Goal: Information Seeking & Learning: Find specific page/section

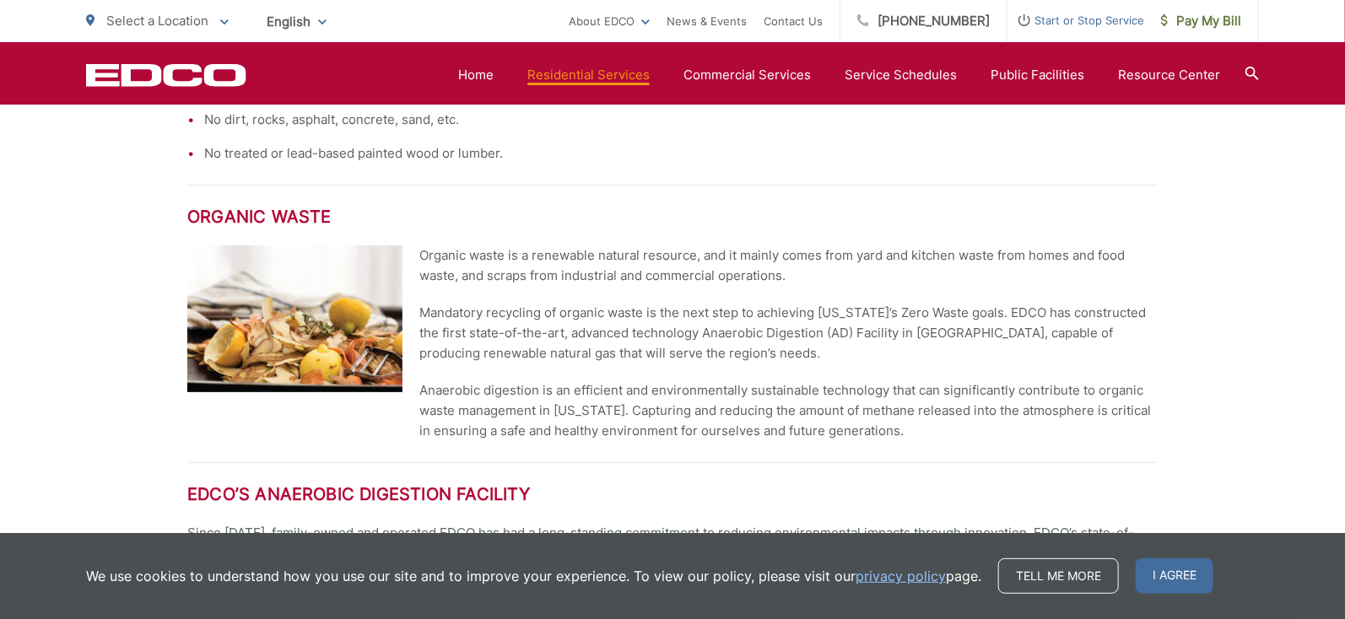
scroll to position [884, 0]
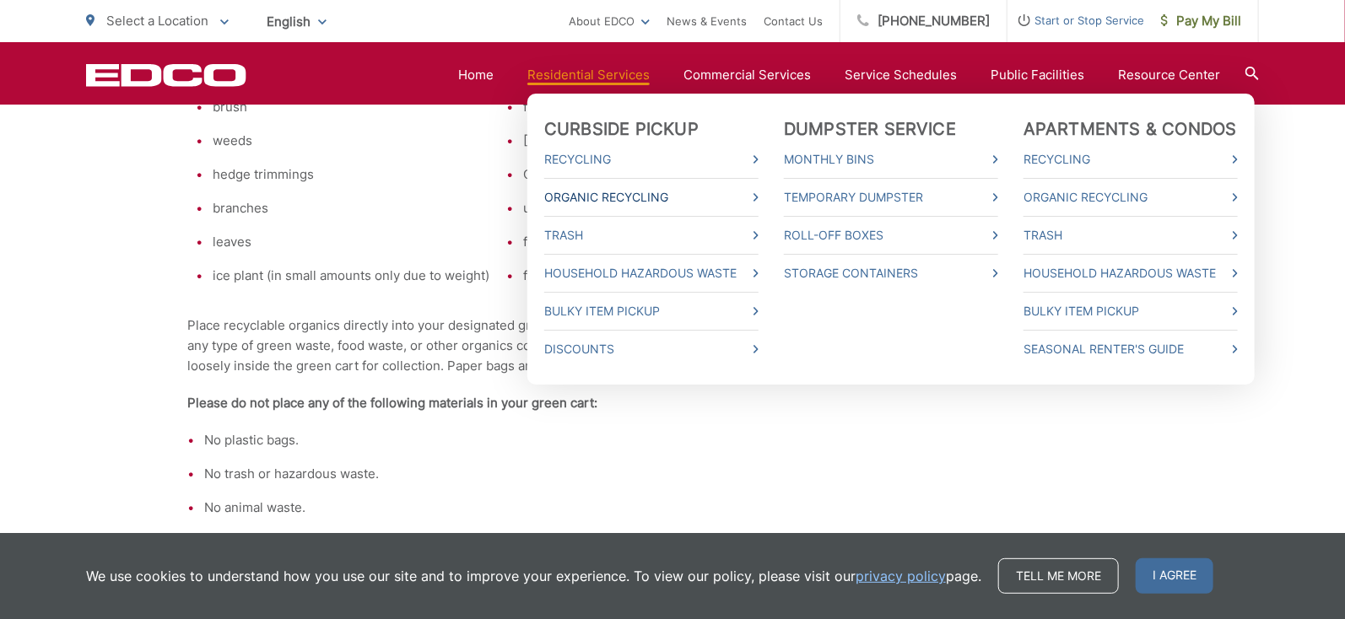
click at [594, 192] on link "Organic Recycling" at bounding box center [651, 197] width 214 height 20
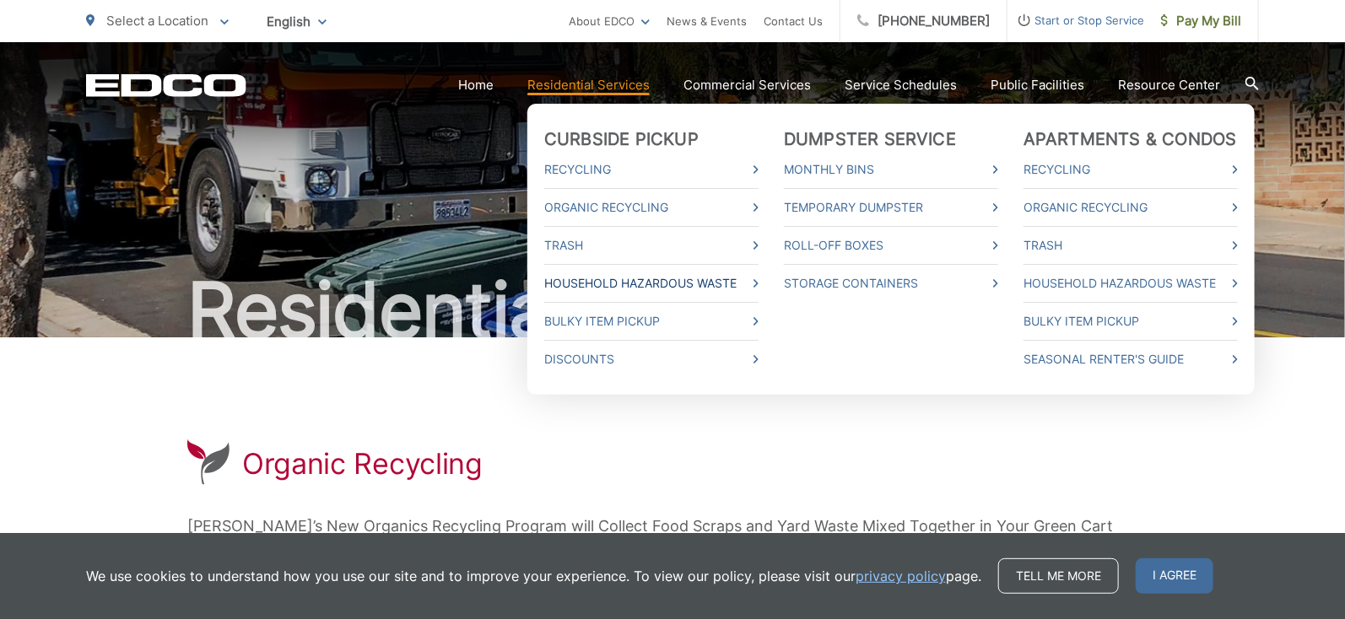
click at [580, 286] on link "Household Hazardous Waste" at bounding box center [651, 283] width 214 height 20
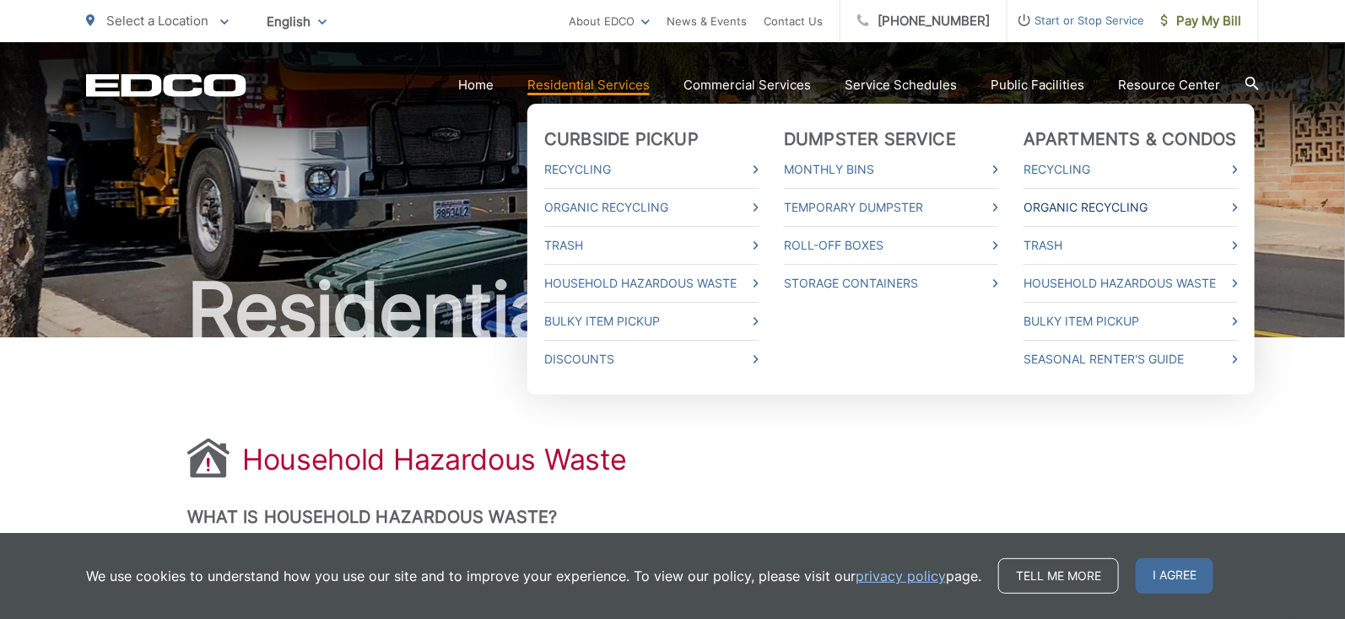
click at [1076, 206] on link "Organic Recycling" at bounding box center [1131, 207] width 214 height 20
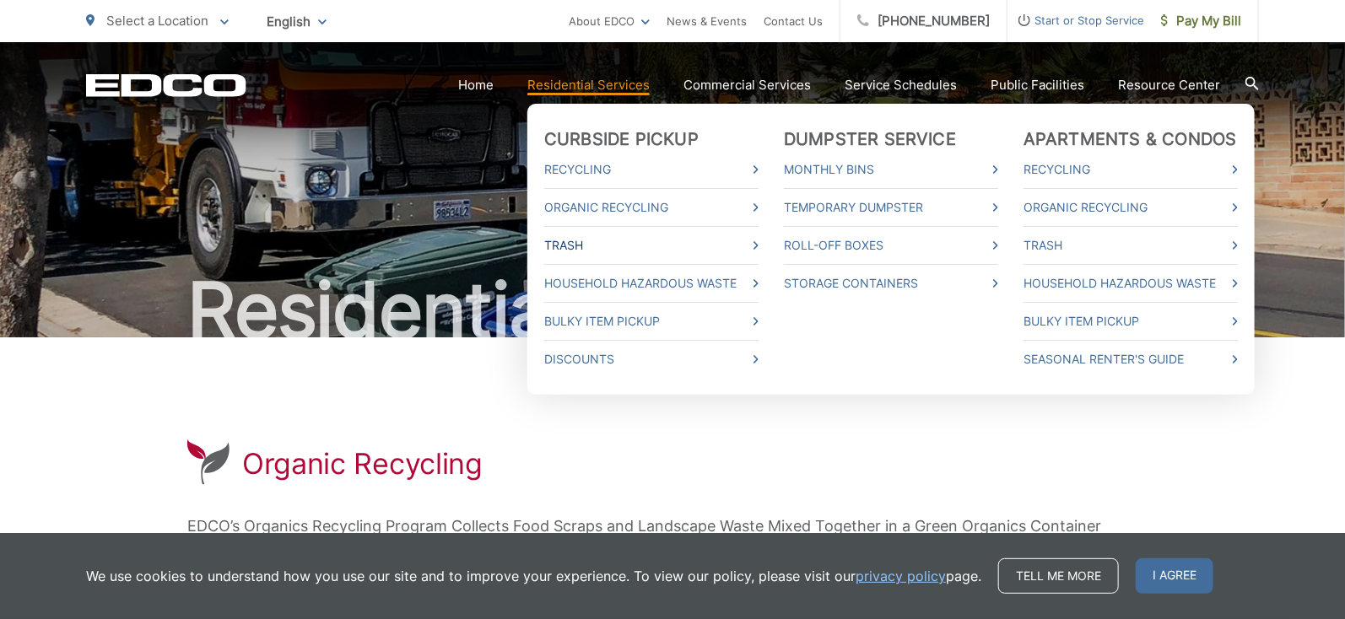
click at [571, 241] on link "Trash" at bounding box center [651, 245] width 214 height 20
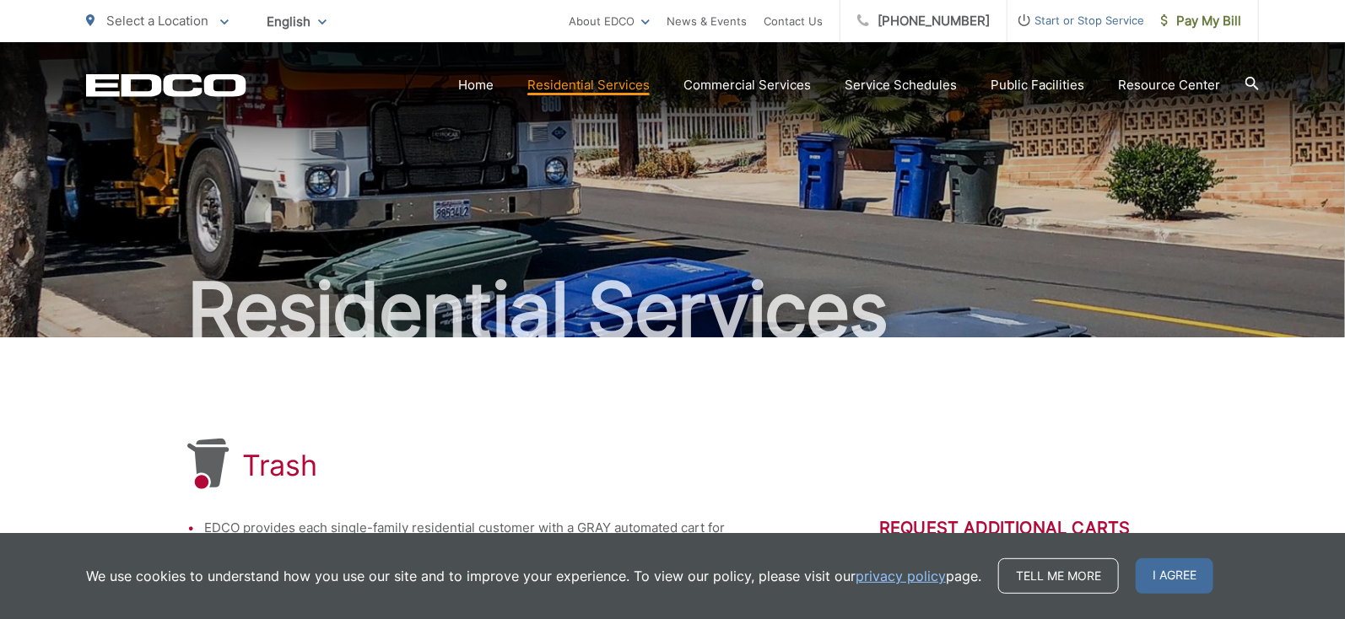
click at [1251, 82] on icon at bounding box center [1253, 84] width 14 height 14
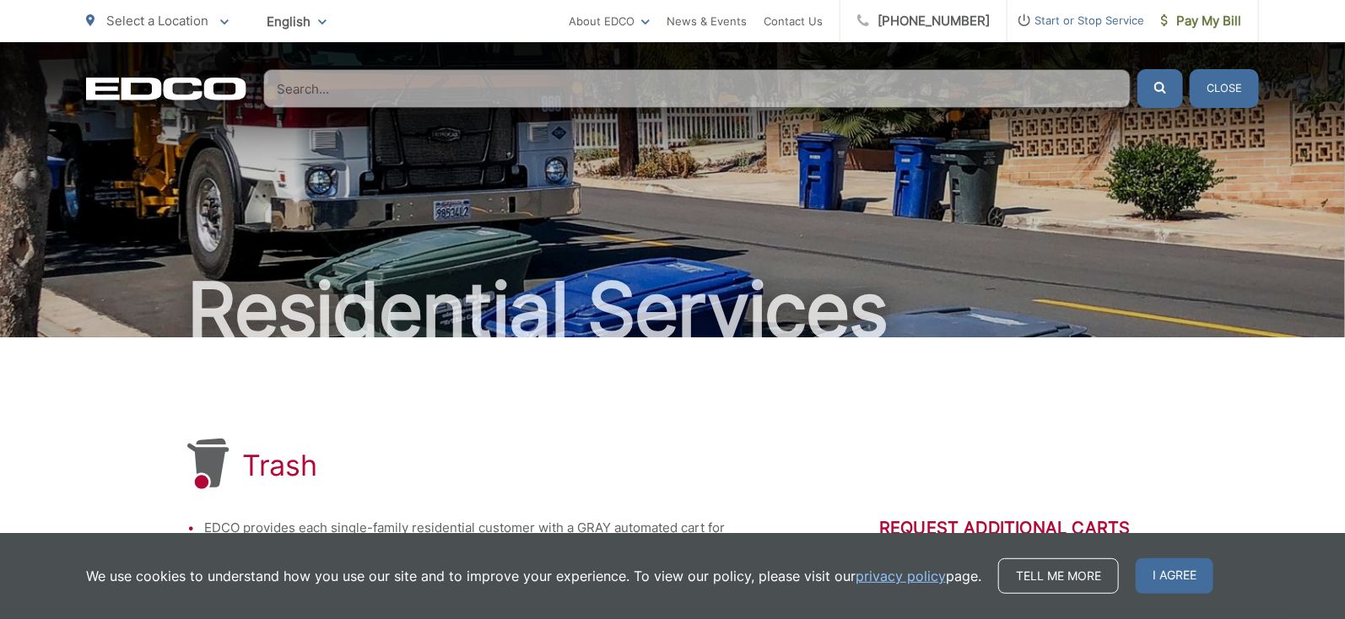
click at [970, 92] on input "Search" at bounding box center [697, 88] width 868 height 39
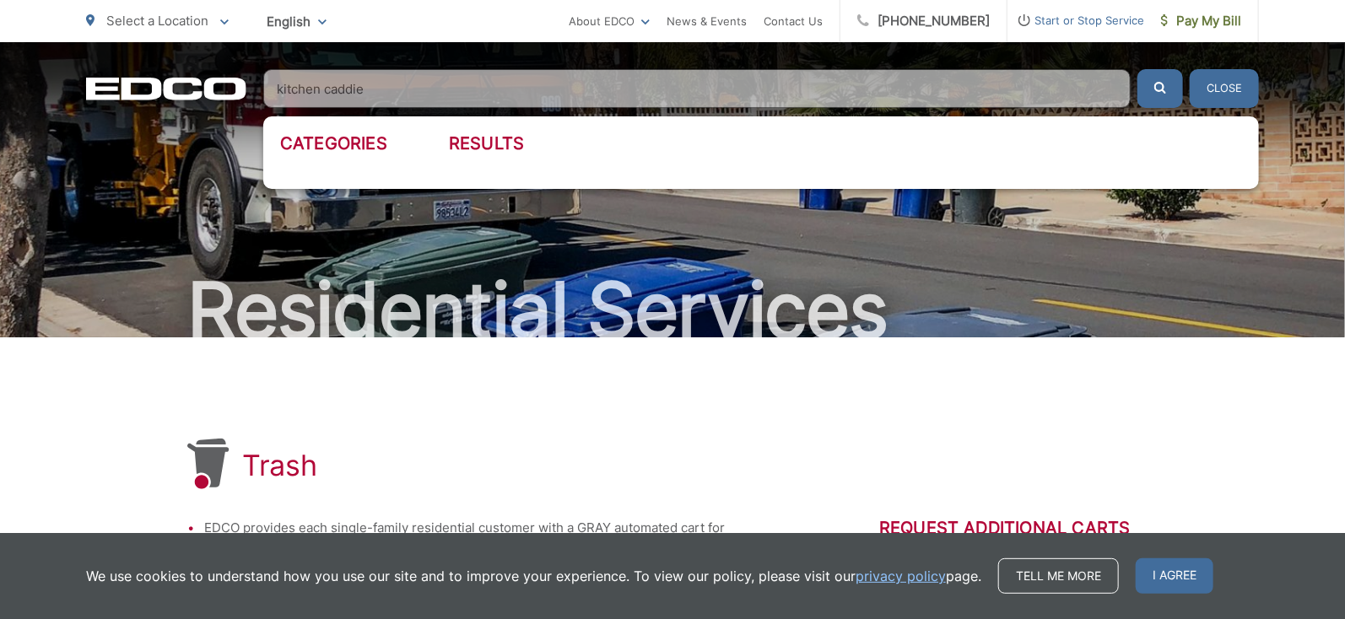
type input "kitchen caddie"
click at [1138, 69] on button "submit" at bounding box center [1161, 88] width 46 height 39
click at [1155, 90] on icon "submit" at bounding box center [1161, 88] width 12 height 12
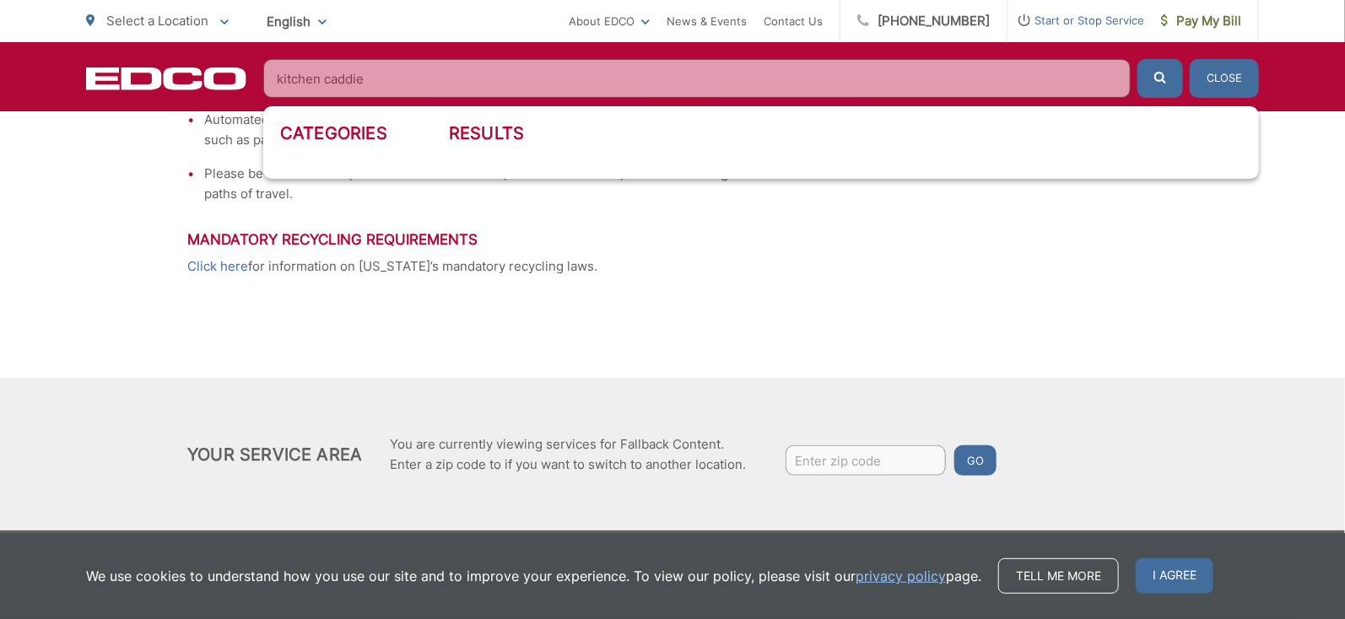
scroll to position [337, 0]
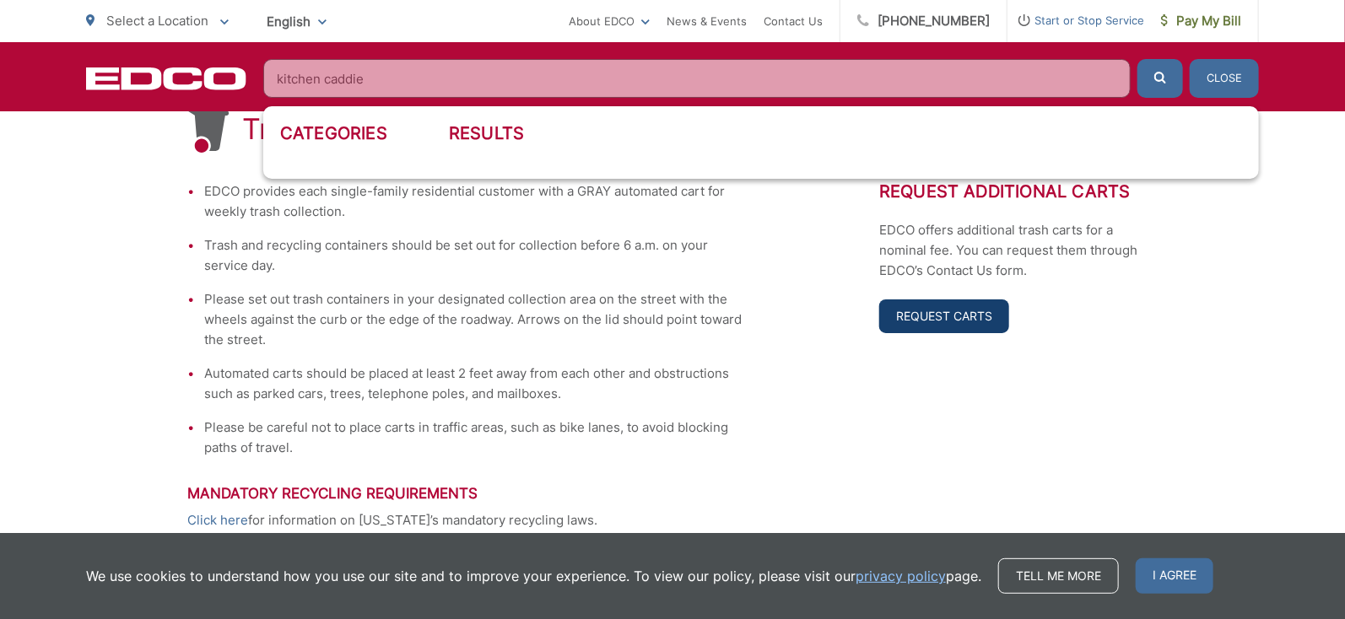
click at [946, 316] on link "Request Carts" at bounding box center [944, 317] width 130 height 34
